Goal: Find specific page/section: Find specific page/section

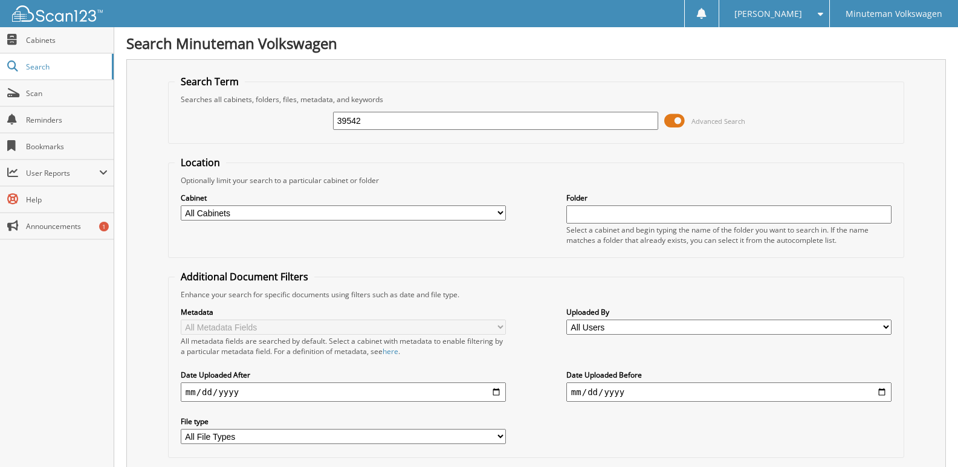
type input "39542"
click at [379, 124] on input "39542" at bounding box center [495, 121] width 325 height 18
click at [48, 40] on span "Cabinets" at bounding box center [67, 40] width 82 height 10
